Goal: Transaction & Acquisition: Subscribe to service/newsletter

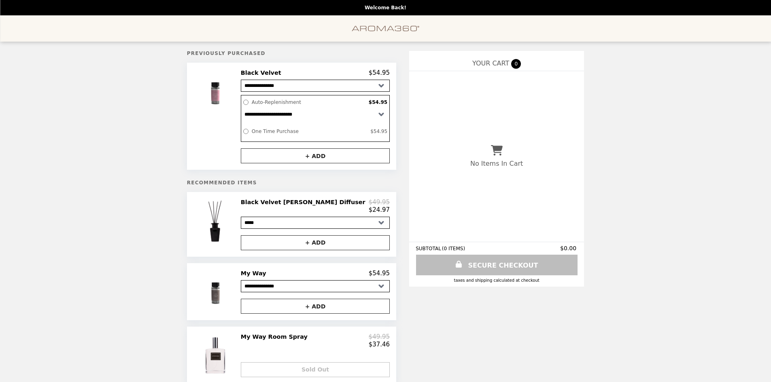
select select "**********"
